Goal: Task Accomplishment & Management: Use online tool/utility

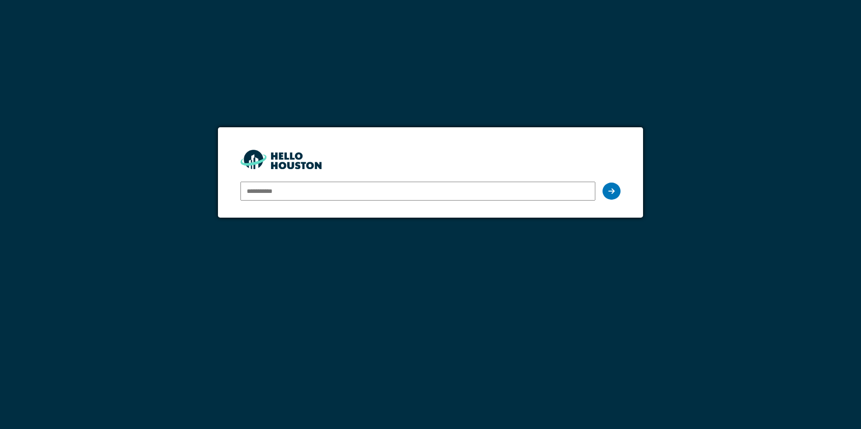
type input "**********"
click at [614, 189] on div at bounding box center [611, 191] width 18 height 17
